Goal: Transaction & Acquisition: Purchase product/service

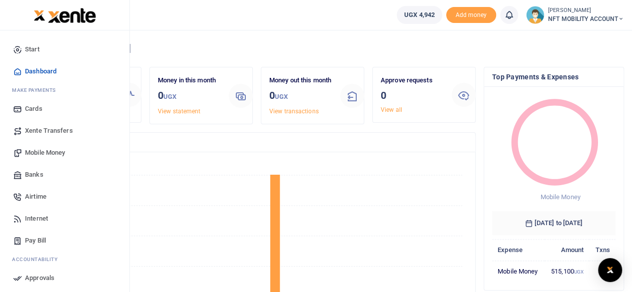
scroll to position [8, 8]
click at [21, 151] on icon at bounding box center [17, 152] width 9 height 9
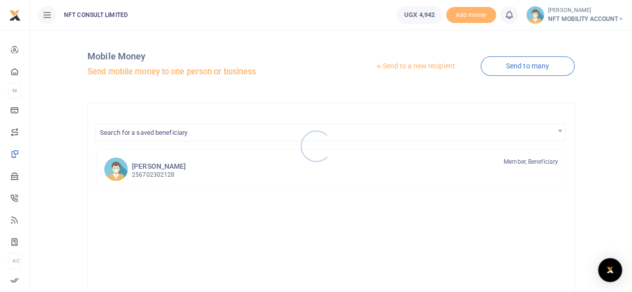
click at [396, 65] on div at bounding box center [316, 146] width 632 height 292
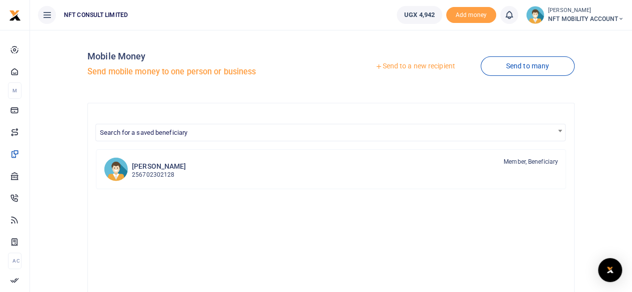
click at [404, 65] on link "Send to a new recipient" at bounding box center [415, 66] width 130 height 18
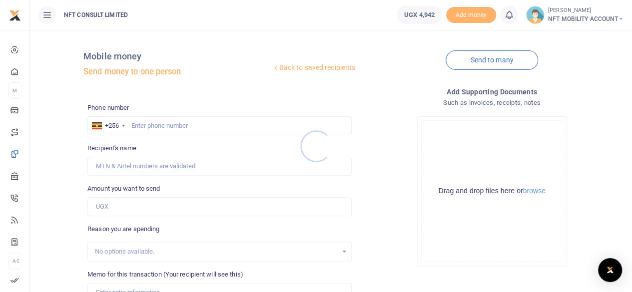
drag, startPoint x: 133, startPoint y: 120, endPoint x: 138, endPoint y: 126, distance: 8.2
click at [133, 120] on div at bounding box center [316, 146] width 632 height 292
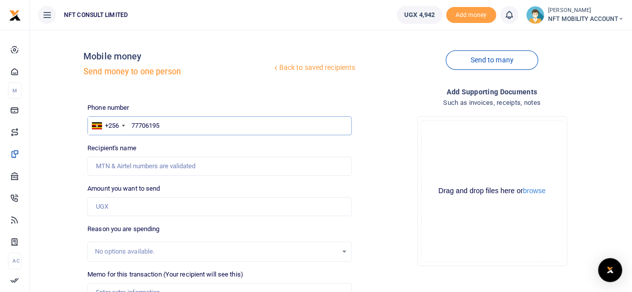
type input "777061956"
type input "Ivan Murungi"
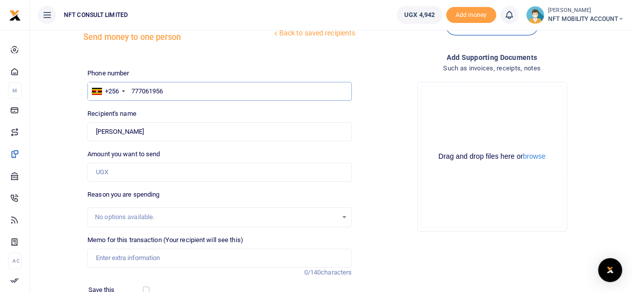
scroll to position [50, 0]
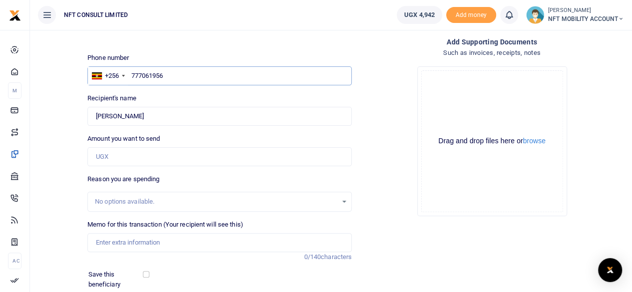
type input "777061956"
click at [131, 151] on input "Amount you want to send" at bounding box center [219, 156] width 264 height 19
type input "30,000"
drag, startPoint x: 385, startPoint y: 203, endPoint x: 380, endPoint y: 208, distance: 7.4
click at [384, 203] on div "Drop your files here Drag and drop files here or browse Powered by Uppy" at bounding box center [492, 141] width 264 height 166
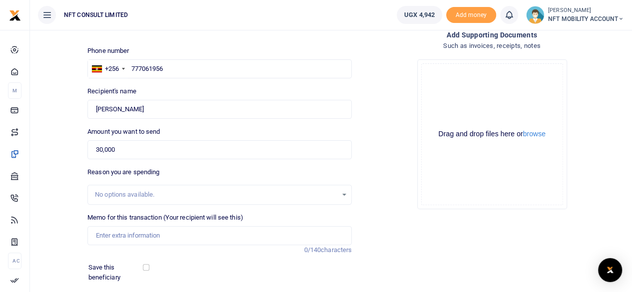
scroll to position [149, 0]
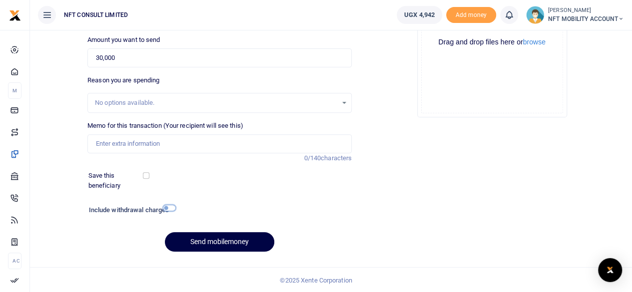
click at [170, 207] on input "checkbox" at bounding box center [169, 208] width 13 height 6
checkbox input "true"
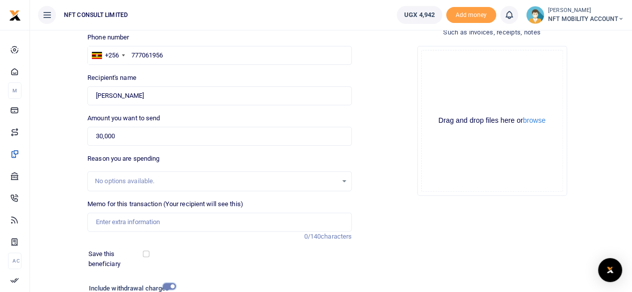
scroll to position [0, 0]
